Goal: Task Accomplishment & Management: Use online tool/utility

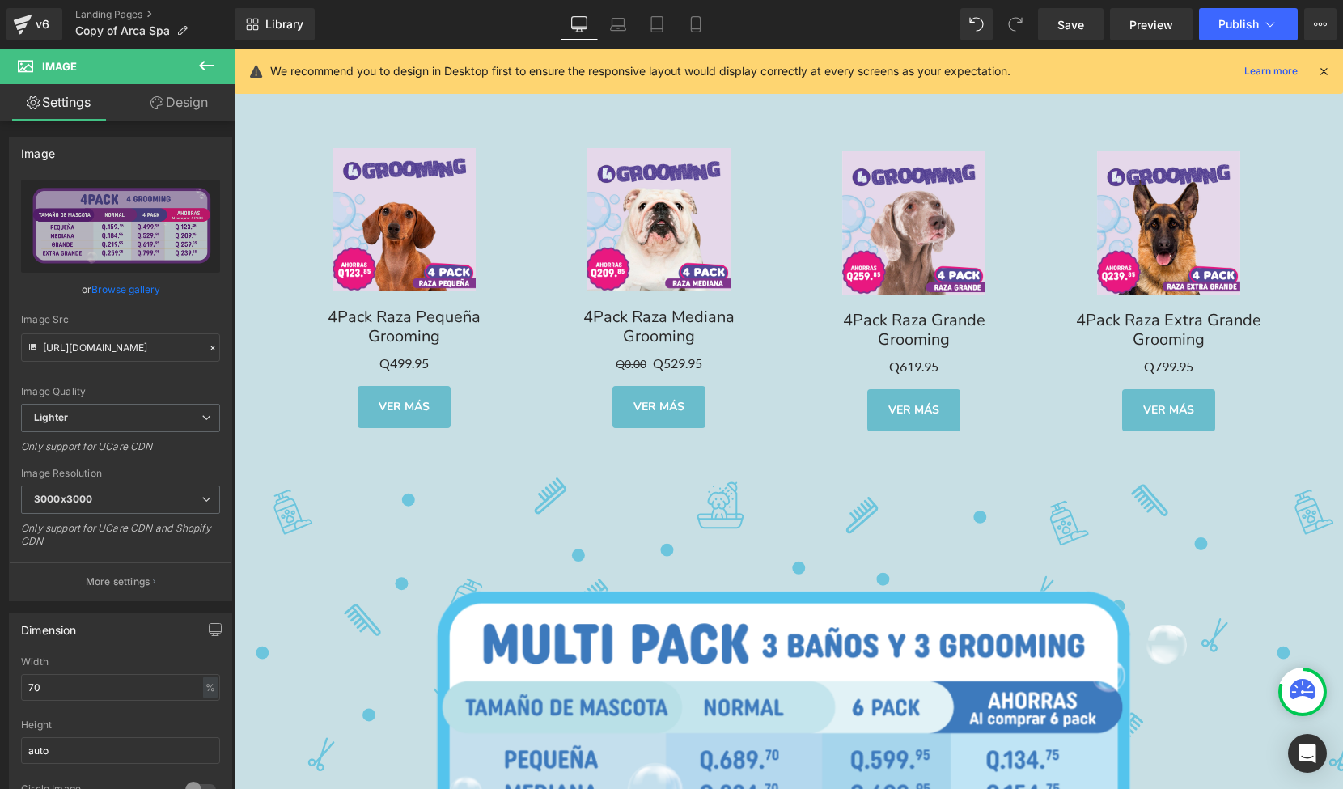
scroll to position [5029, 0]
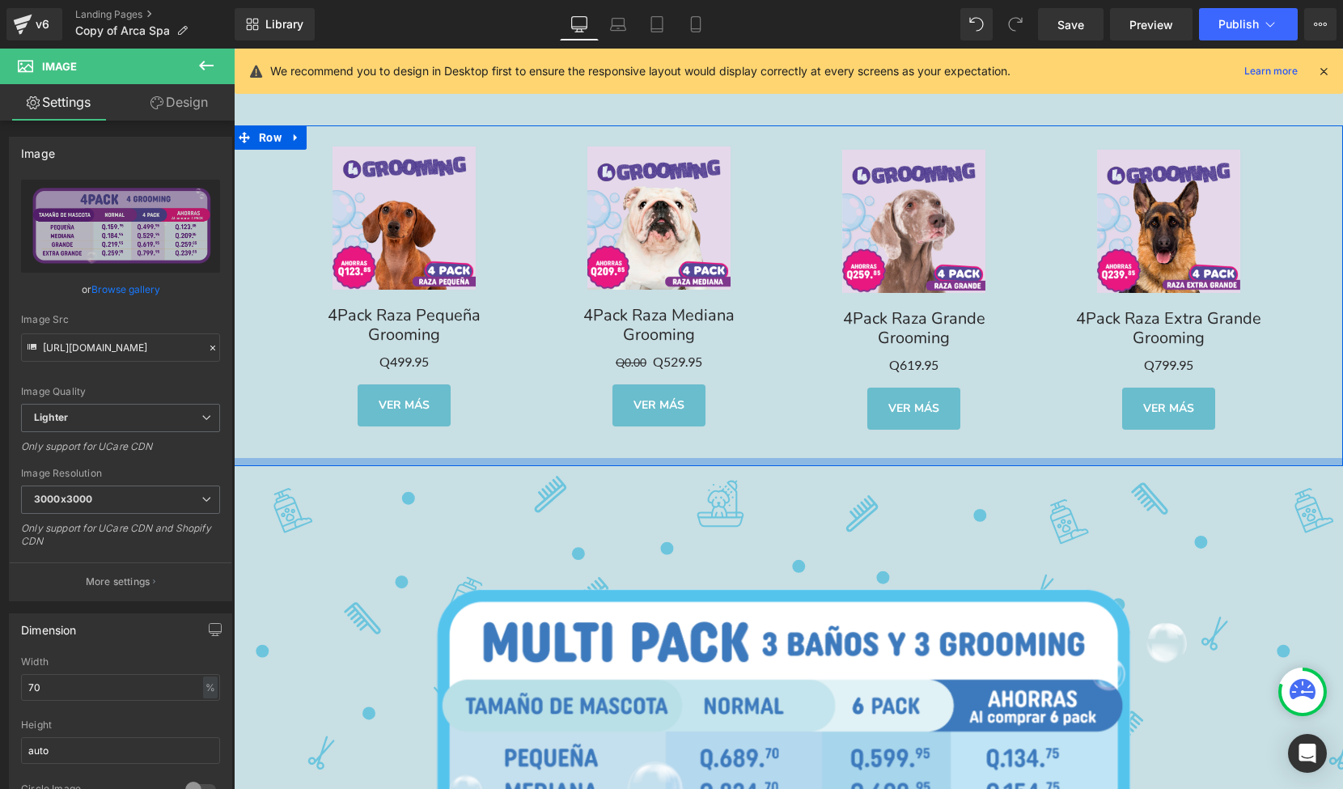
click at [630, 466] on div "Image Image Row" at bounding box center [788, 736] width 1109 height 541
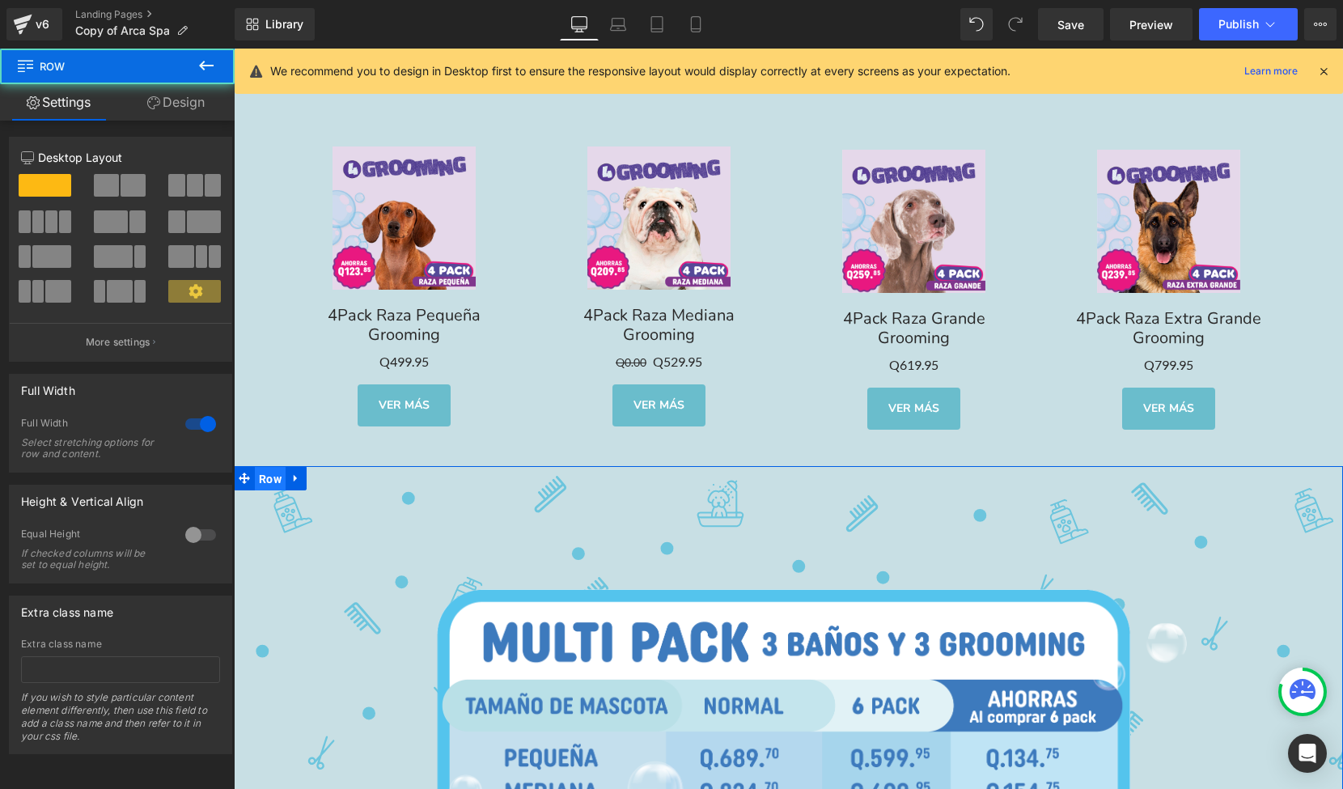
click at [265, 467] on span "Row" at bounding box center [270, 479] width 31 height 24
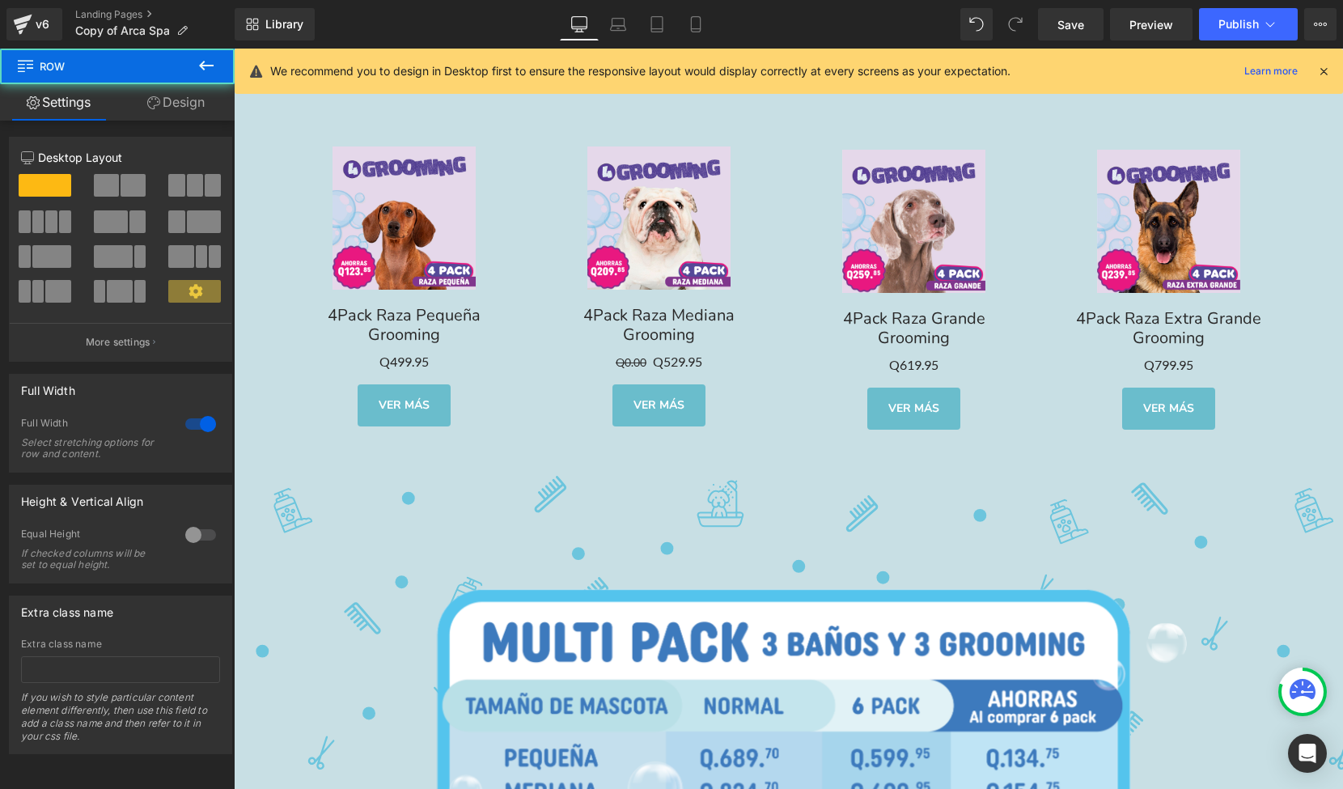
click at [201, 73] on icon at bounding box center [206, 65] width 19 height 19
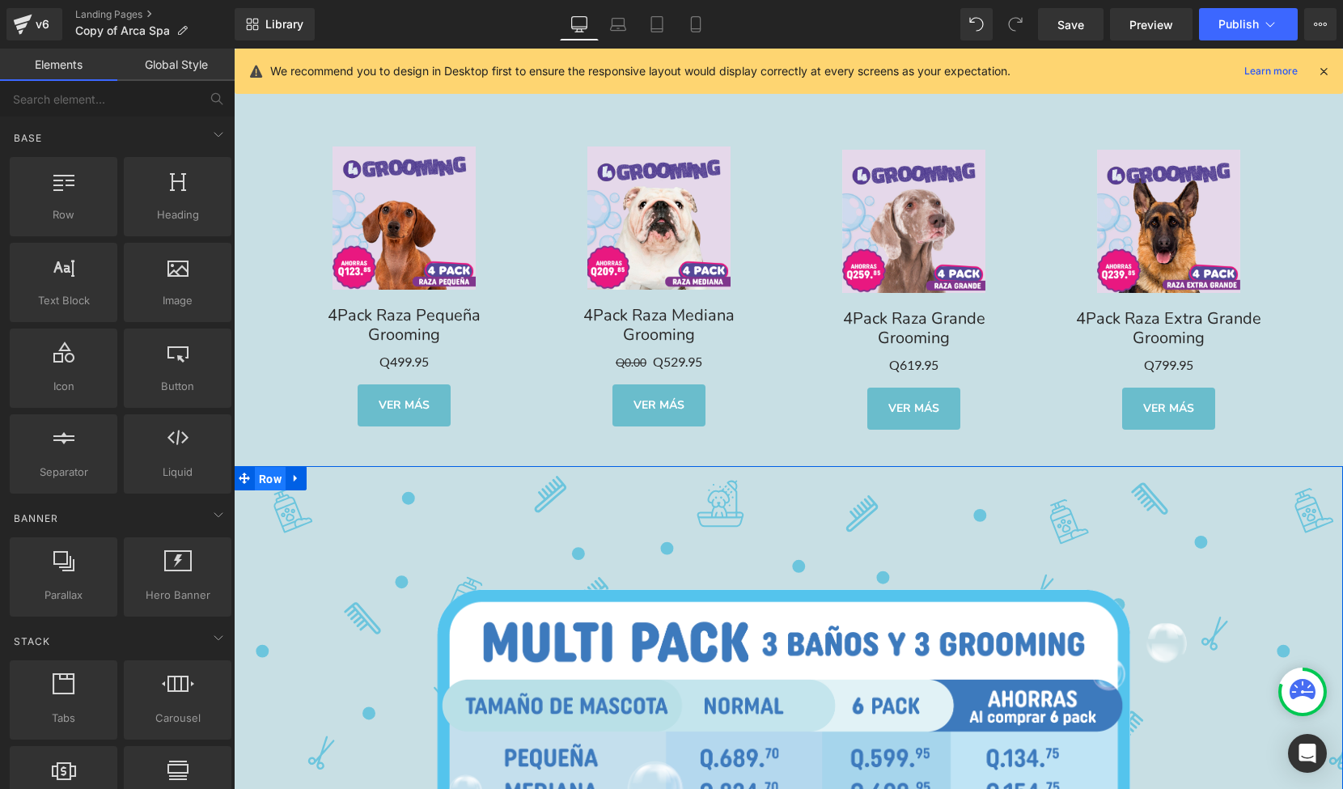
click at [268, 469] on span "Row" at bounding box center [270, 479] width 31 height 24
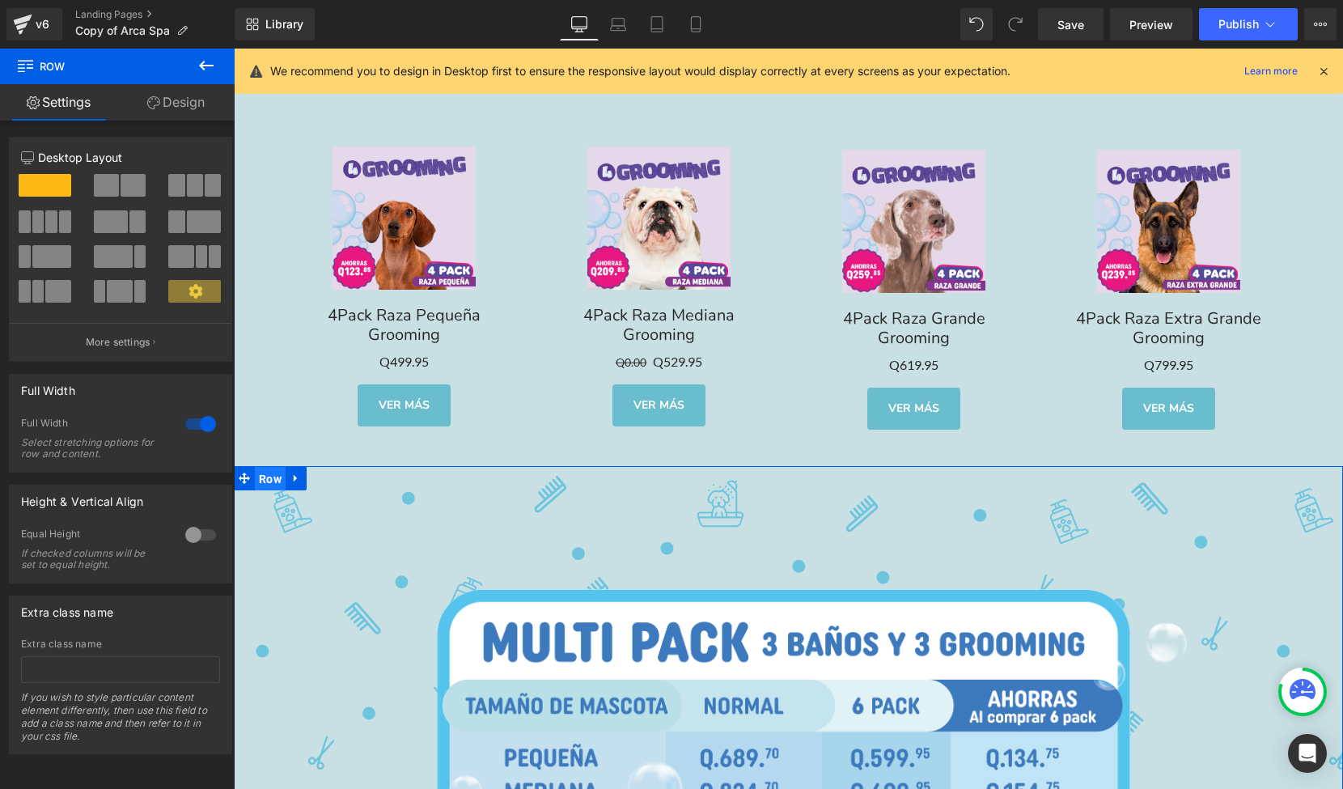
click at [277, 467] on span "Row" at bounding box center [270, 479] width 31 height 24
click at [180, 91] on link "Design" at bounding box center [175, 102] width 117 height 36
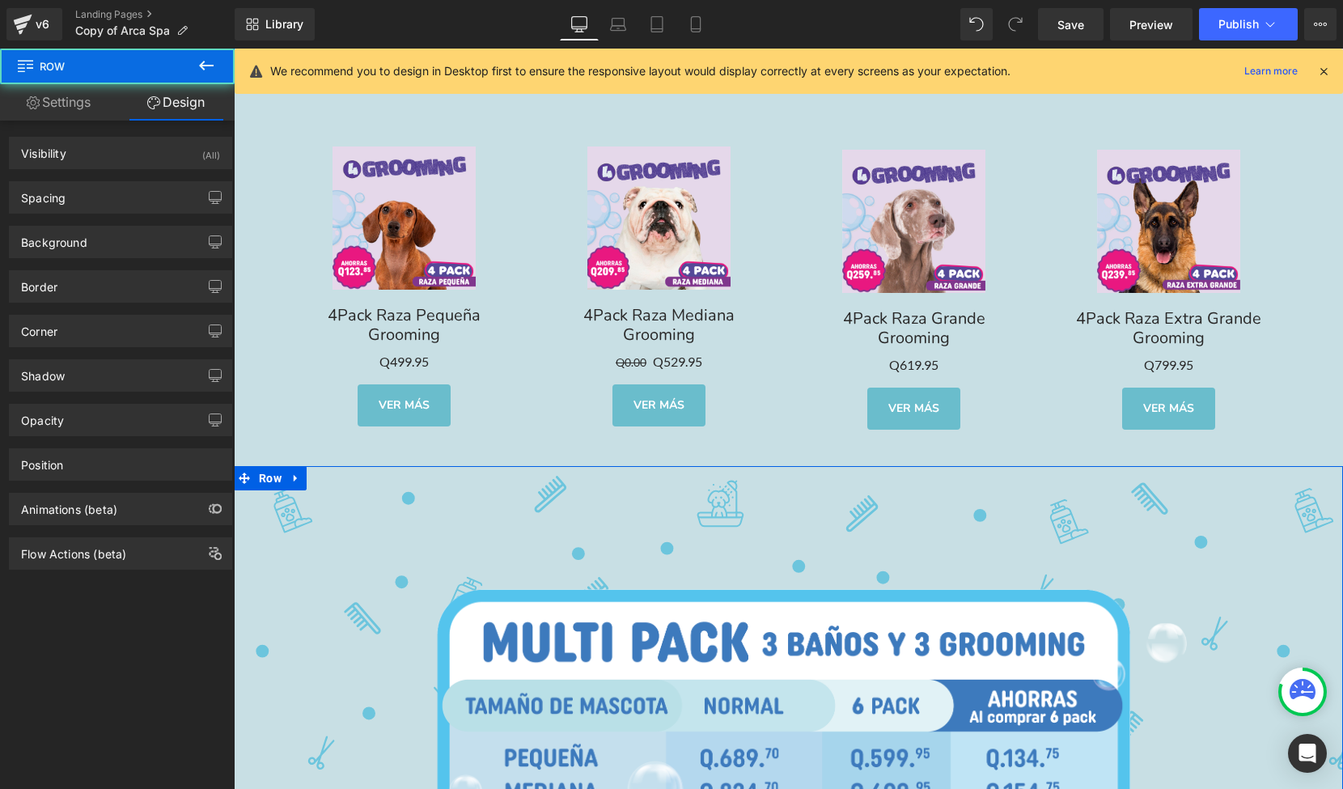
type input "[URL][DOMAIN_NAME]"
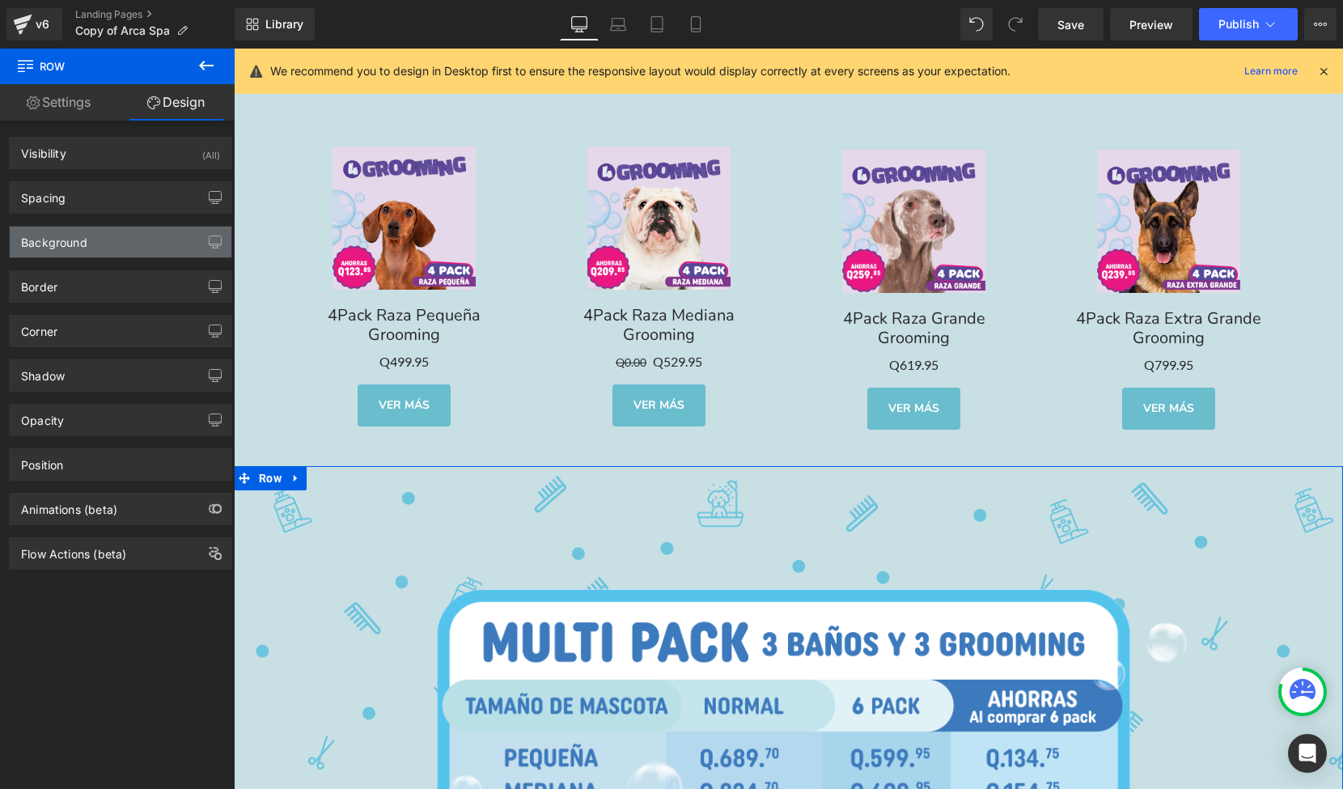
click at [168, 238] on div "Background" at bounding box center [121, 242] width 222 height 31
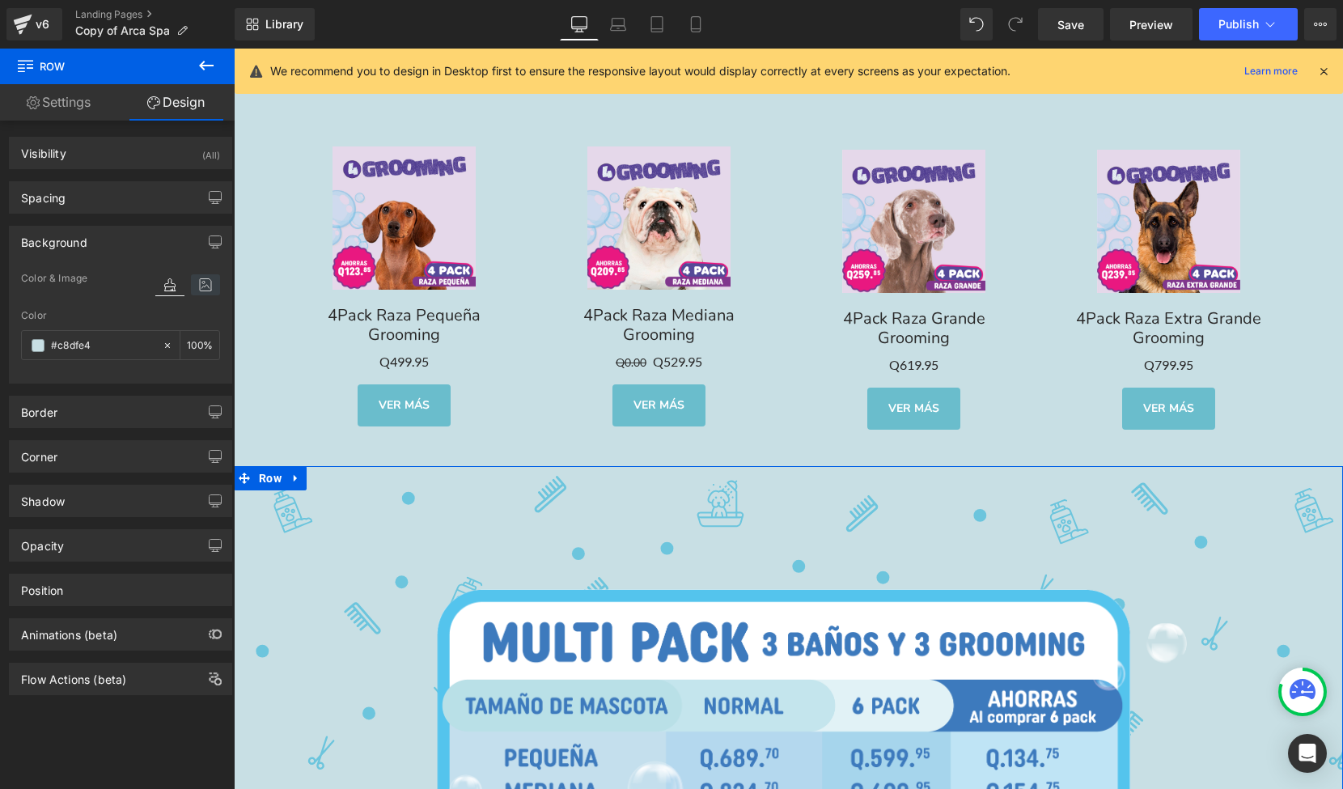
click at [191, 292] on icon at bounding box center [205, 284] width 29 height 21
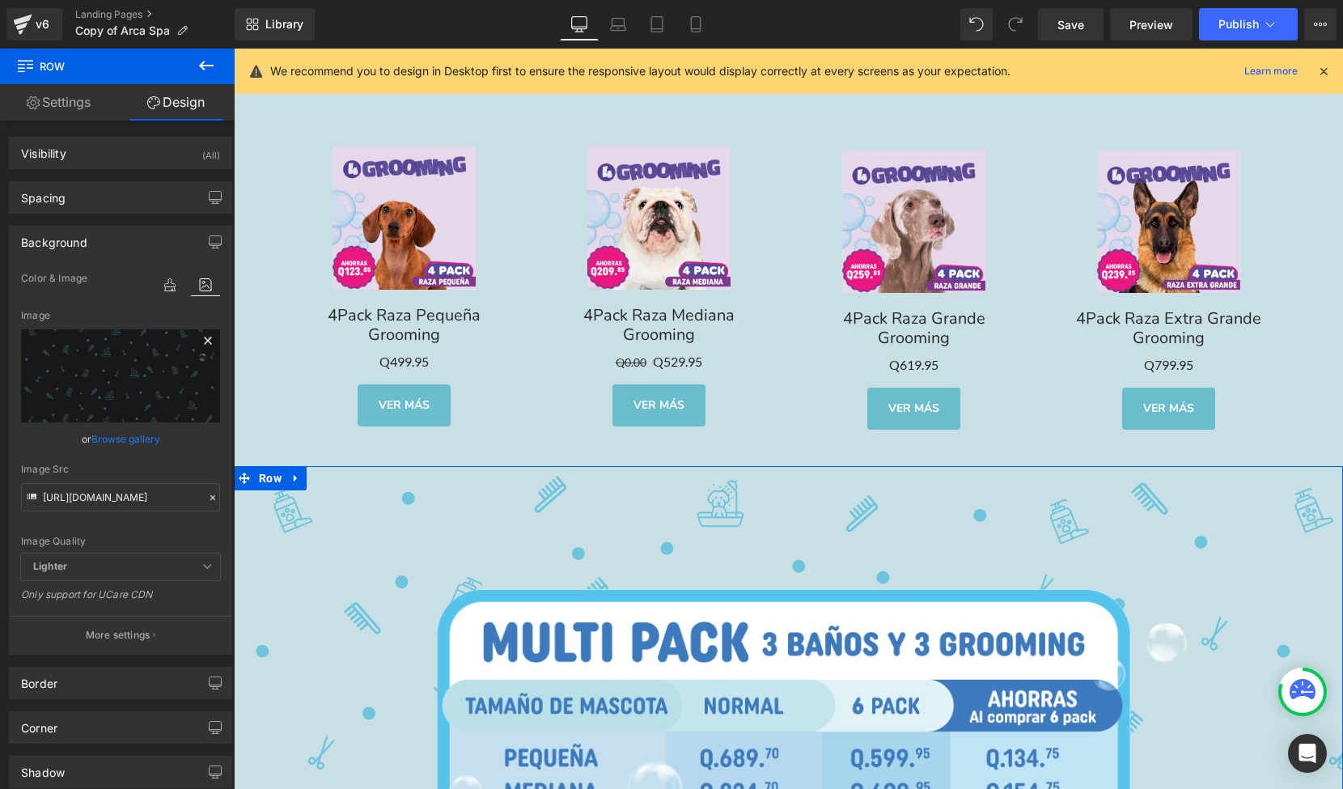
click at [203, 338] on icon at bounding box center [207, 340] width 19 height 19
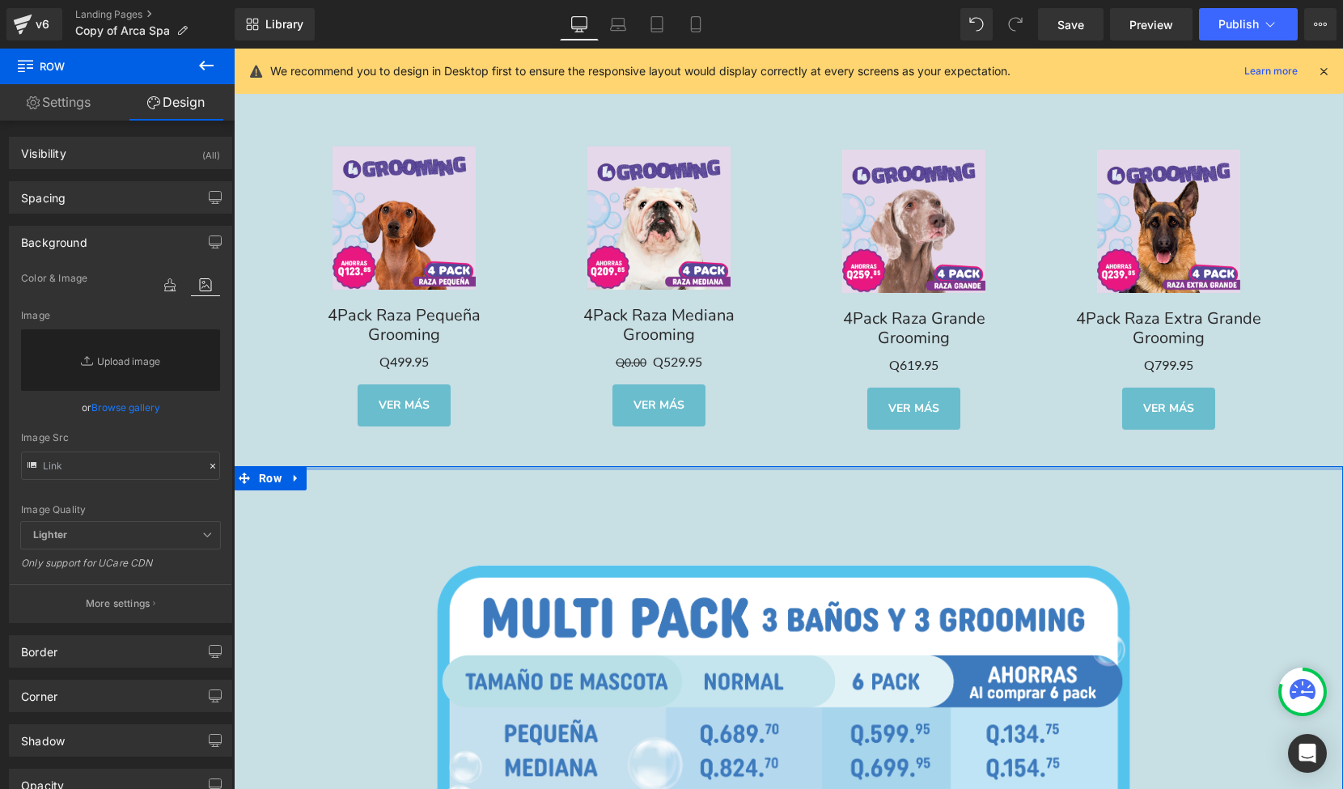
drag, startPoint x: 616, startPoint y: 474, endPoint x: 614, endPoint y: 419, distance: 55.1
click at [614, 419] on div "Hero Banner Image Row Consiente a tu mascota con nuestro servicio de grooming p…" at bounding box center [788, 83] width 1109 height 9803
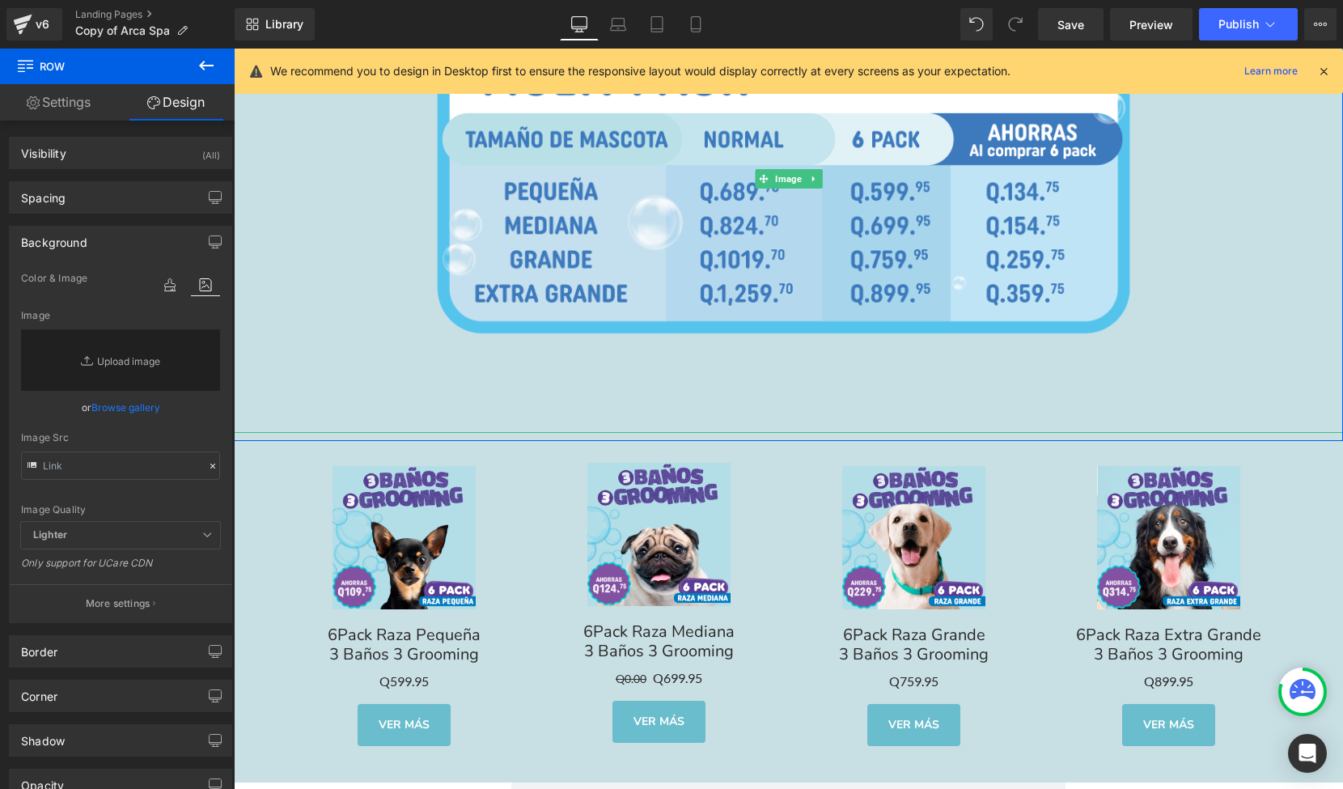
scroll to position [5602, 0]
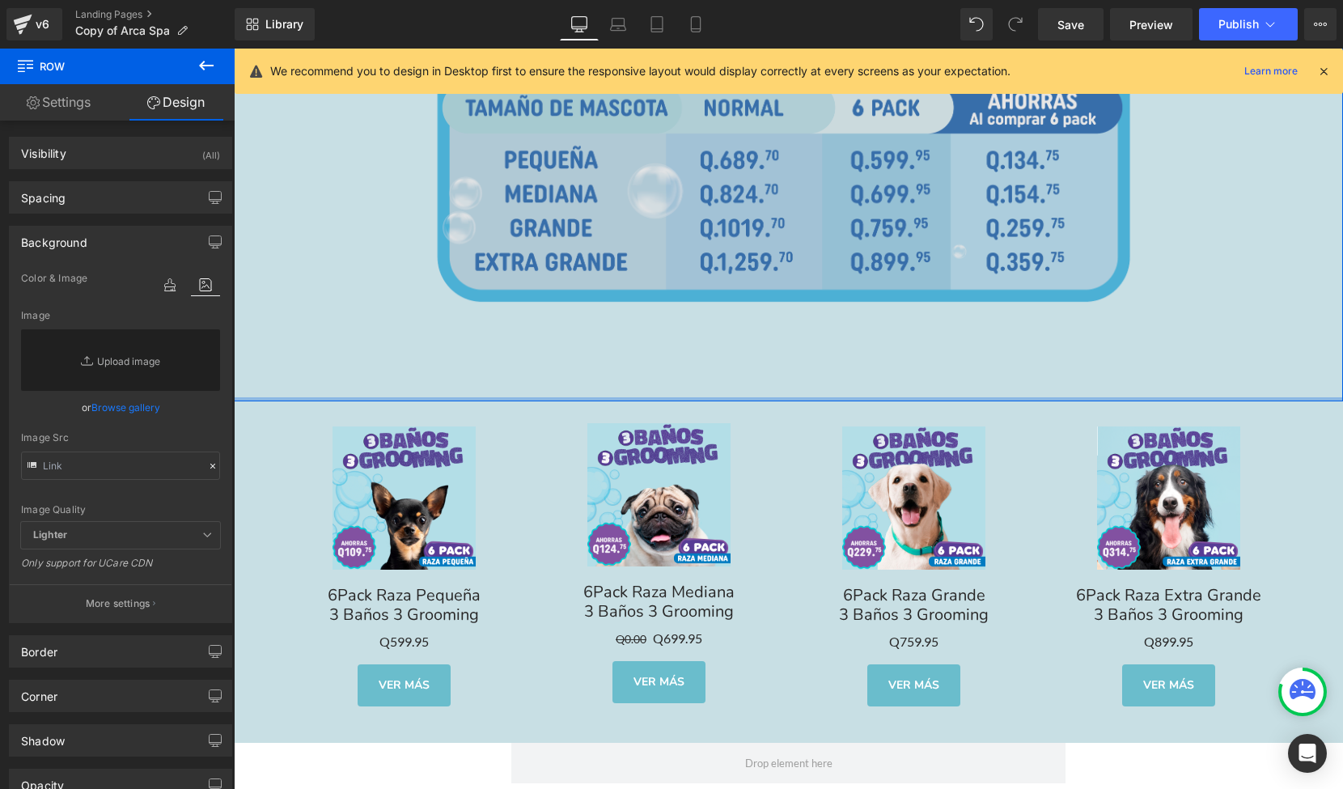
drag, startPoint x: 703, startPoint y: 395, endPoint x: 708, endPoint y: 313, distance: 81.9
click at [708, 313] on div "Image Image Row" at bounding box center [788, 146] width 1109 height 509
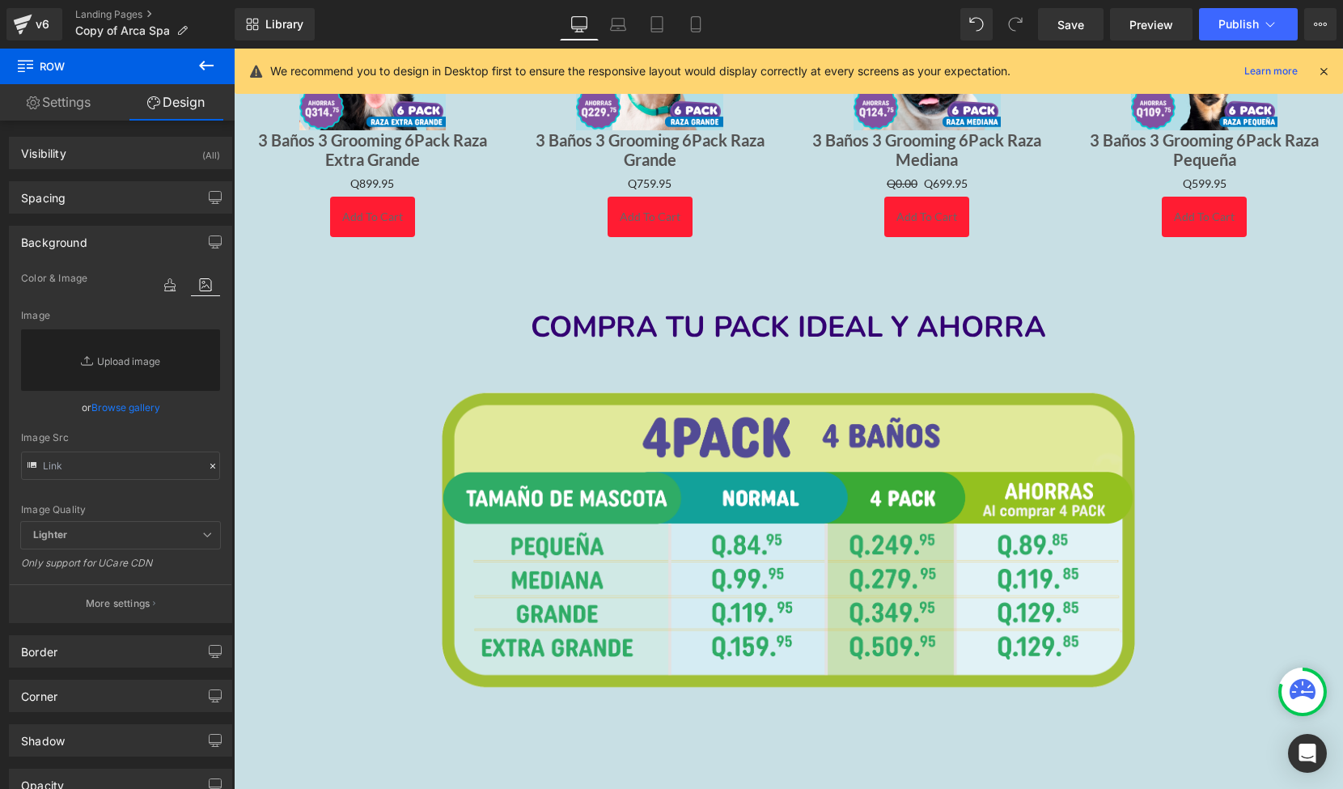
scroll to position [3487, 0]
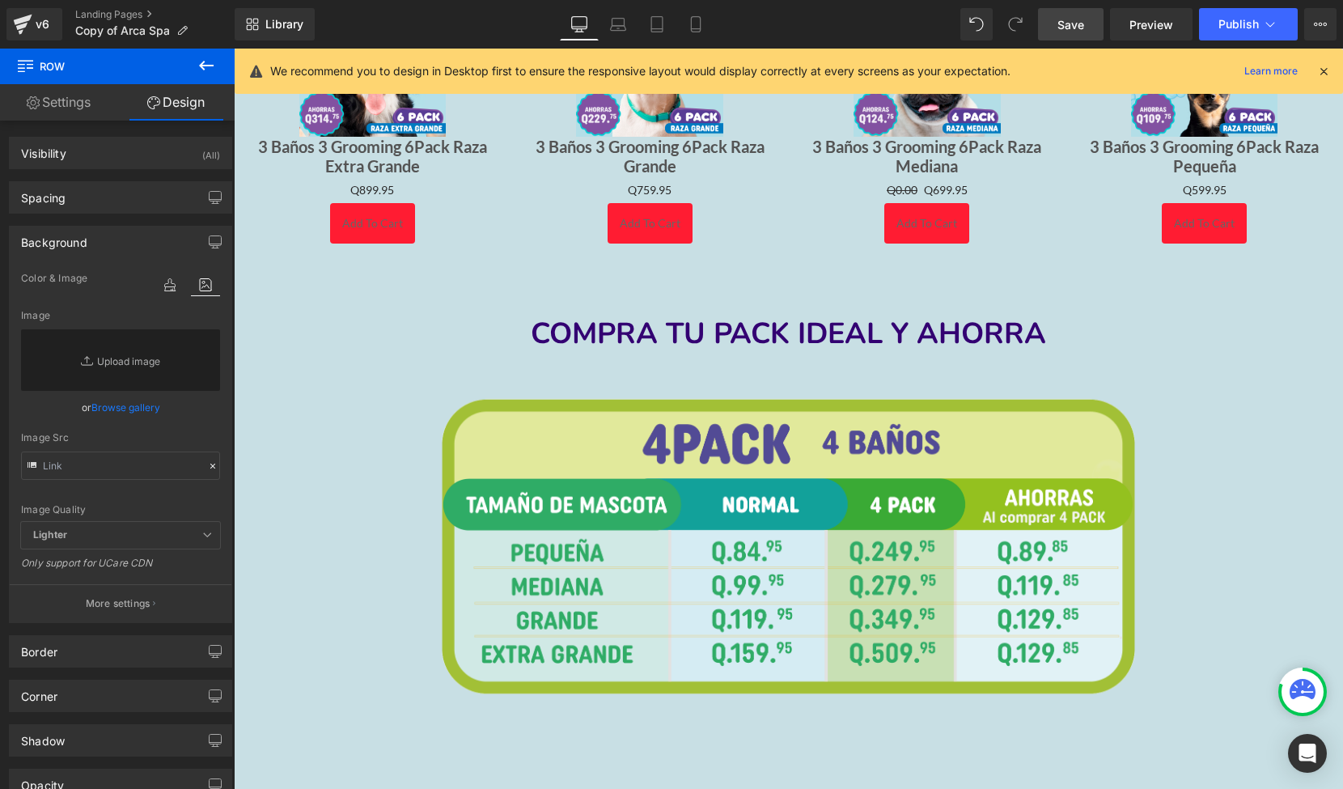
click at [1069, 32] on span "Save" at bounding box center [1071, 24] width 27 height 17
click at [1086, 6] on div "Library Desktop Desktop Laptop Tablet Mobile Save Preview Publish Scheduled Vie…" at bounding box center [789, 24] width 1109 height 49
click at [1087, 39] on link "Save" at bounding box center [1071, 24] width 66 height 32
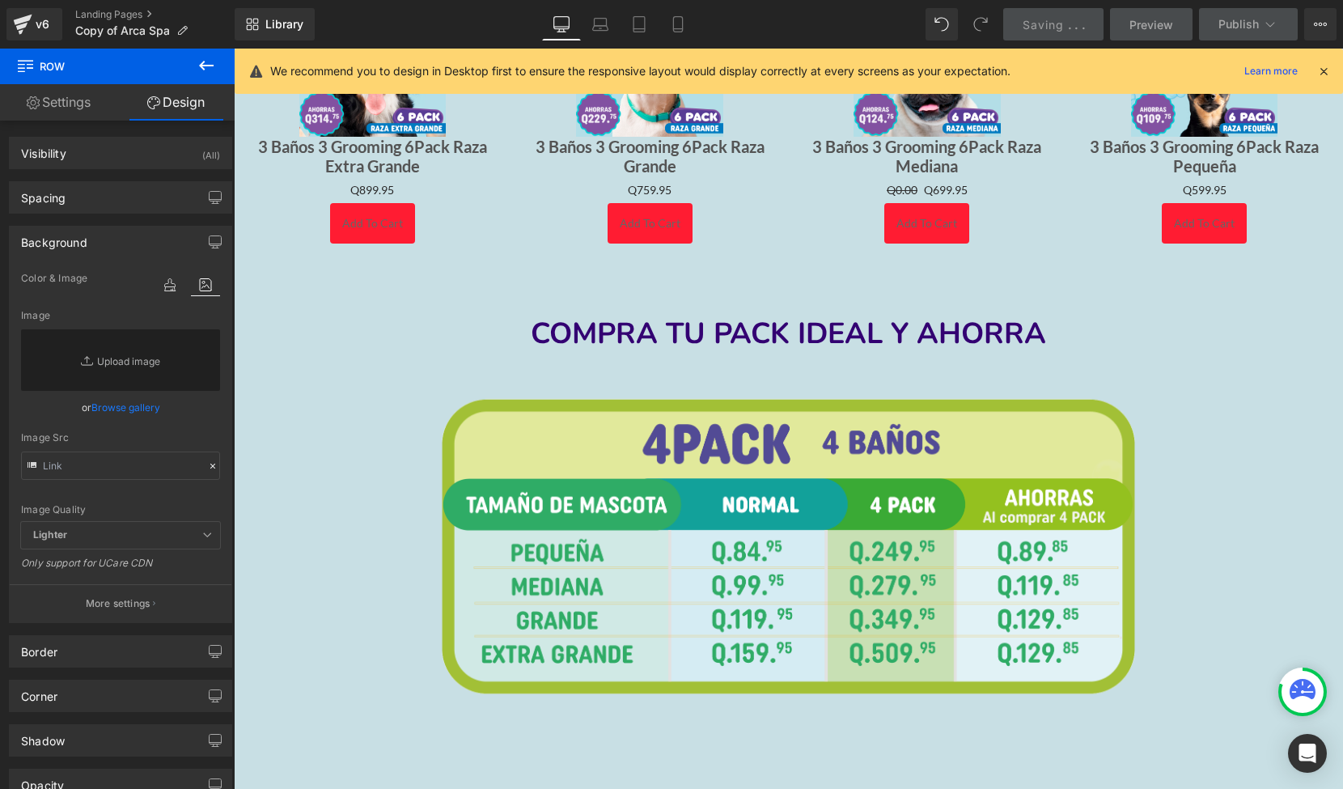
click at [1087, 25] on link "Saving . . ." at bounding box center [1053, 24] width 101 height 32
